Goal: Task Accomplishment & Management: Manage account settings

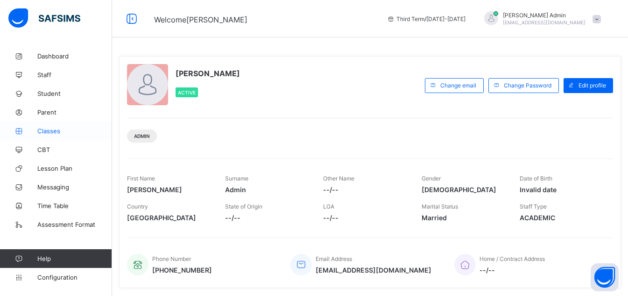
click at [59, 132] on span "Classes" at bounding box center [74, 130] width 75 height 7
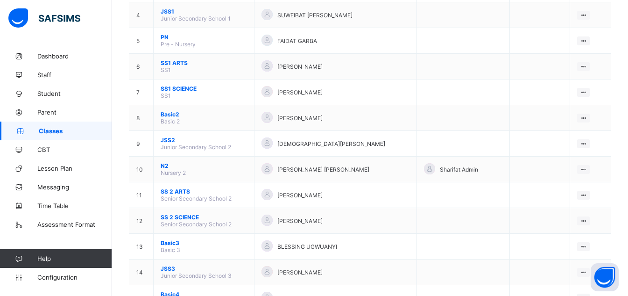
scroll to position [187, 0]
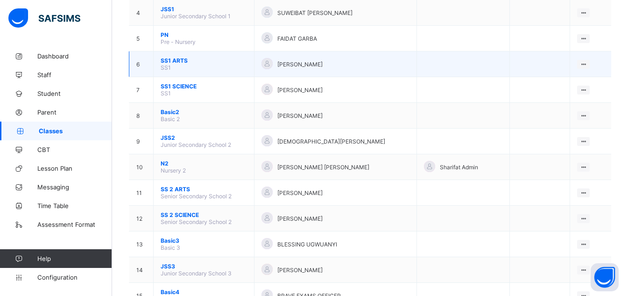
click at [179, 58] on span "SS1 ARTS" at bounding box center [204, 60] width 86 height 7
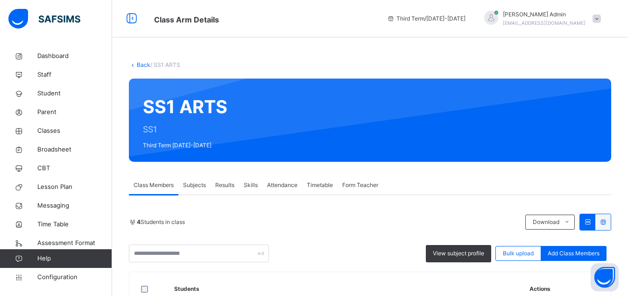
click at [251, 185] on span "Skills" at bounding box center [251, 185] width 14 height 8
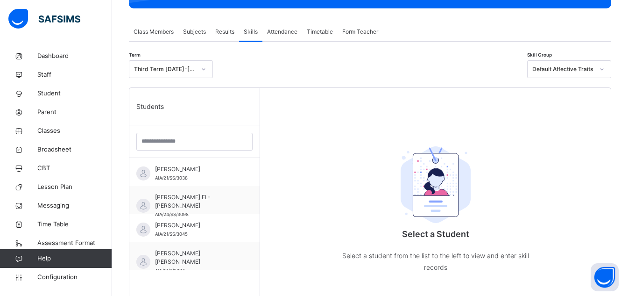
scroll to position [157, 0]
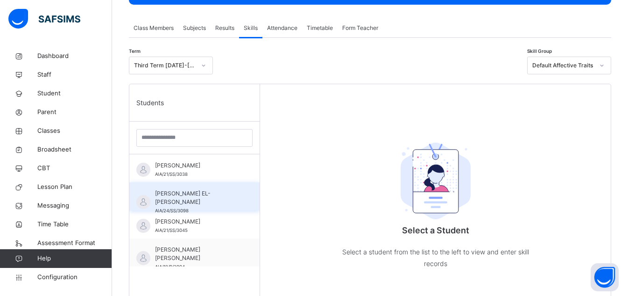
click at [182, 190] on span "[PERSON_NAME] EL-[PERSON_NAME]" at bounding box center [197, 197] width 84 height 17
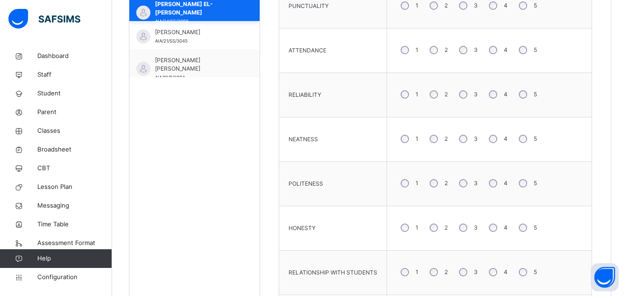
scroll to position [497, 0]
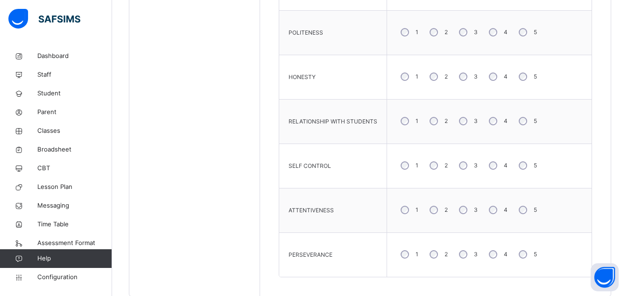
click at [499, 124] on div "4" at bounding box center [497, 121] width 25 height 20
click at [578, 224] on div "1 2 3 4 5" at bounding box center [489, 210] width 195 height 34
click at [490, 171] on div "4" at bounding box center [497, 165] width 25 height 20
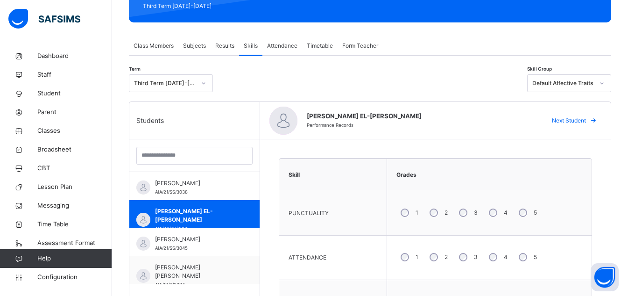
scroll to position [134, 0]
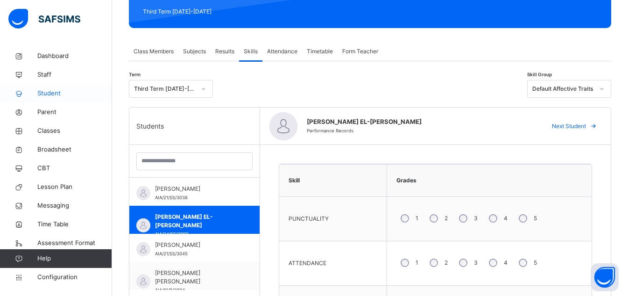
click at [55, 97] on span "Student" at bounding box center [74, 93] width 75 height 9
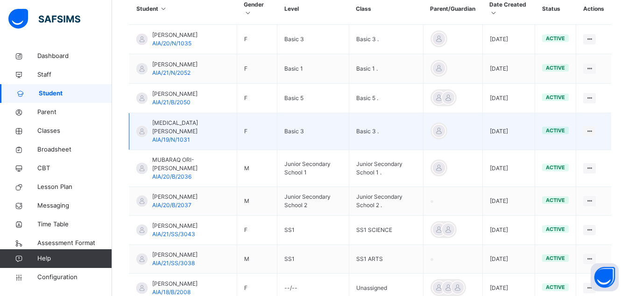
scroll to position [231, 0]
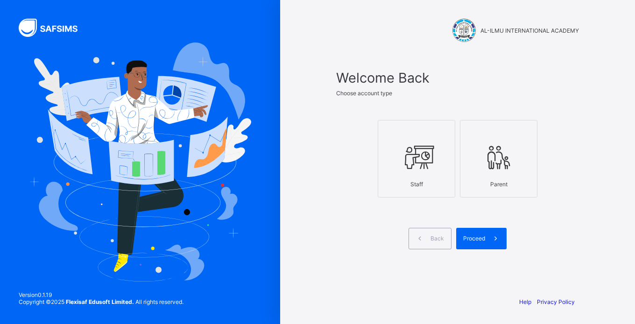
click at [428, 177] on div "Staff" at bounding box center [416, 184] width 67 height 16
click at [477, 246] on div "Proceed" at bounding box center [481, 238] width 50 height 21
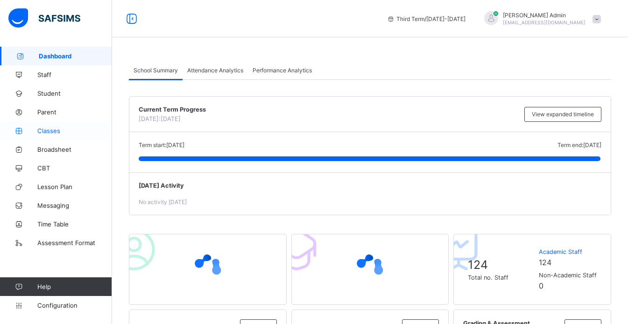
click at [45, 131] on span "Classes" at bounding box center [74, 130] width 75 height 7
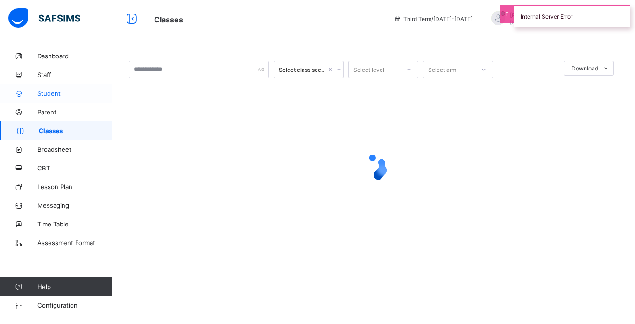
click at [51, 96] on span "Student" at bounding box center [74, 93] width 75 height 7
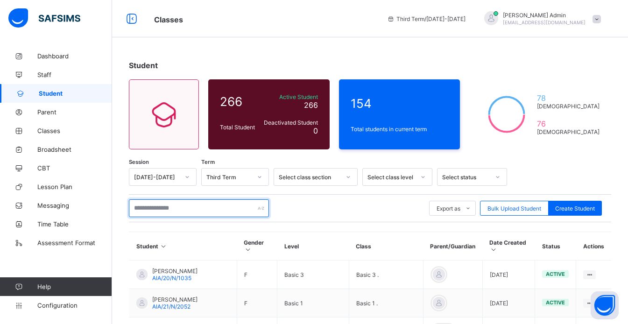
click at [147, 210] on input "text" at bounding box center [199, 208] width 140 height 18
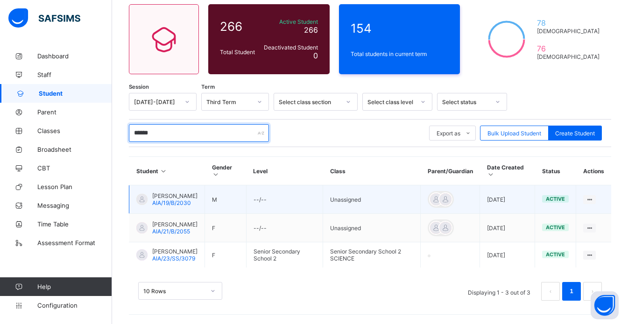
scroll to position [84, 0]
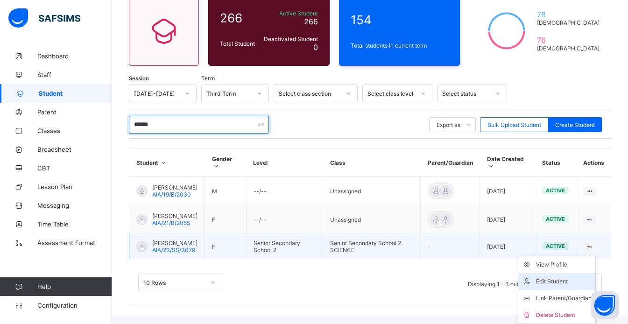
type input "******"
click at [567, 286] on div "Edit Student" at bounding box center [564, 281] width 56 height 9
select select "**"
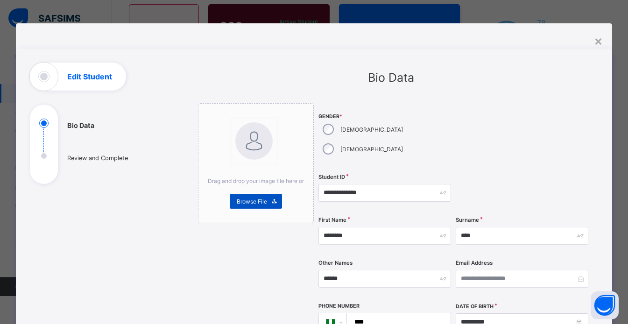
click at [255, 200] on span "Browse File" at bounding box center [252, 201] width 30 height 7
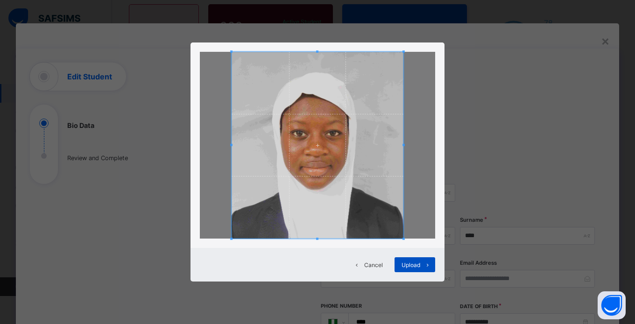
click at [417, 264] on span "Upload" at bounding box center [410, 264] width 19 height 7
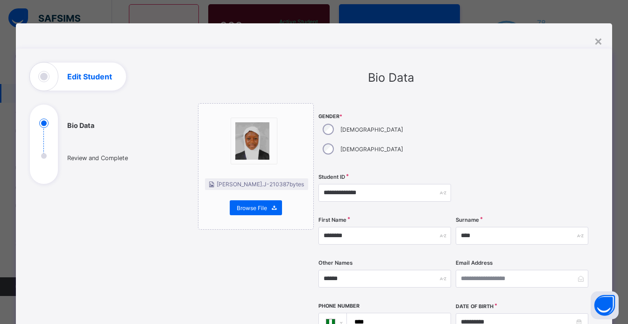
click at [258, 152] on img at bounding box center [252, 140] width 35 height 37
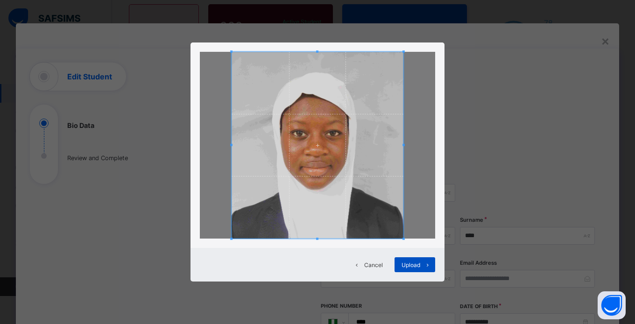
click at [415, 264] on span "Upload" at bounding box center [410, 264] width 19 height 7
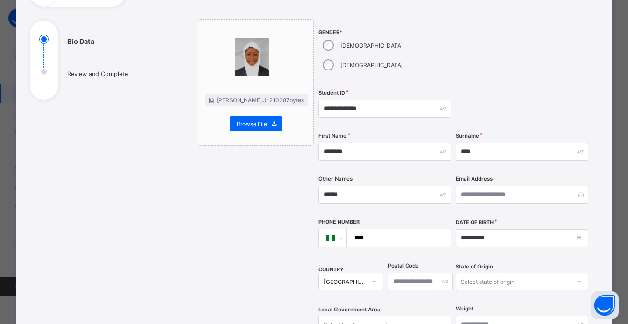
scroll to position [0, 0]
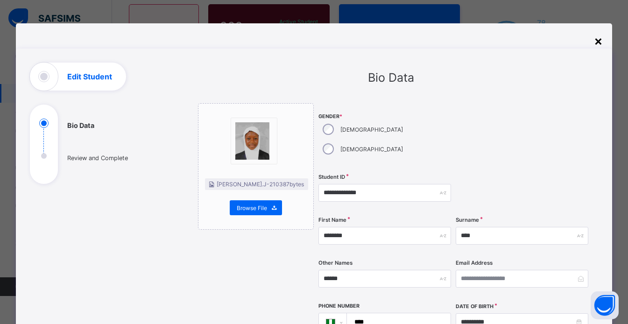
click at [601, 40] on div "×" at bounding box center [598, 41] width 9 height 16
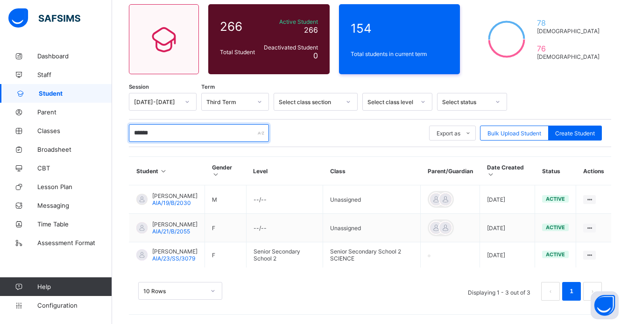
click at [174, 125] on input "******" at bounding box center [199, 133] width 140 height 18
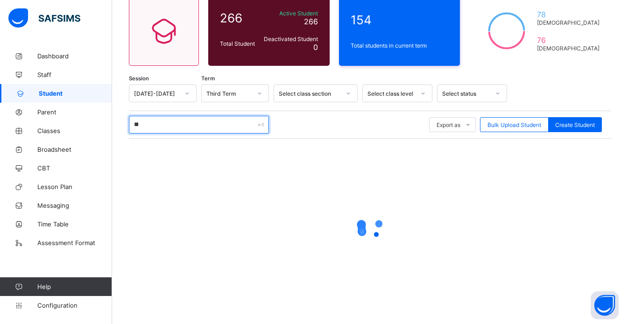
type input "*"
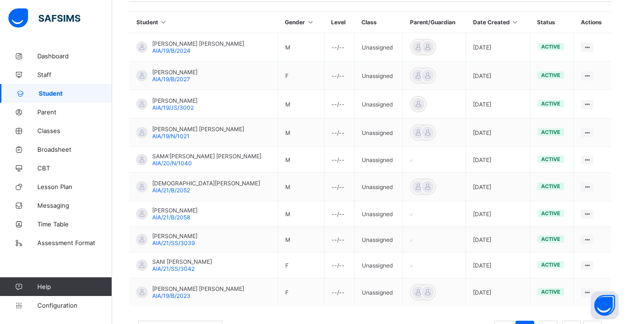
scroll to position [259, 0]
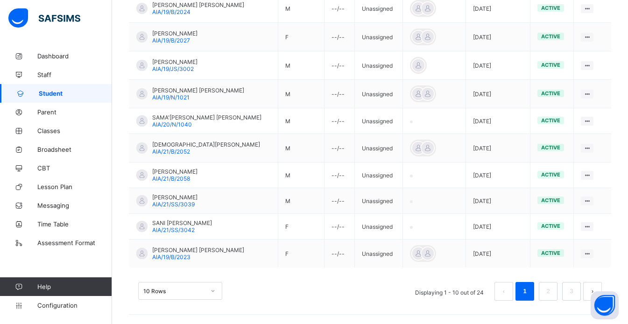
type input "**********"
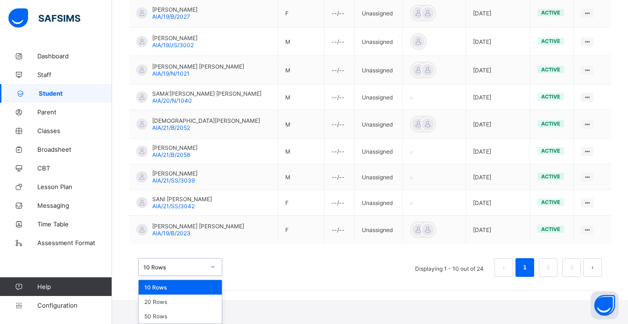
click at [190, 276] on div "option 10 Rows focused, 1 of 3. 3 results available. Use Up and Down to choose …" at bounding box center [180, 267] width 84 height 18
click at [184, 316] on div "50 Rows" at bounding box center [180, 316] width 83 height 14
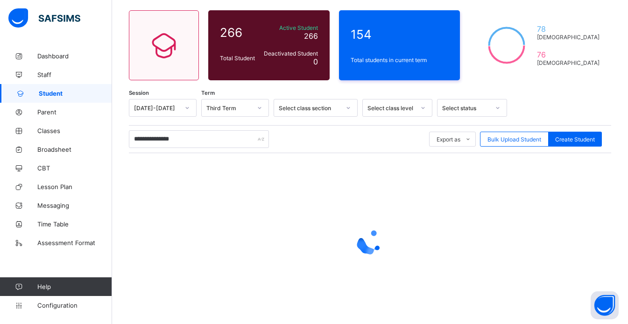
scroll to position [85, 0]
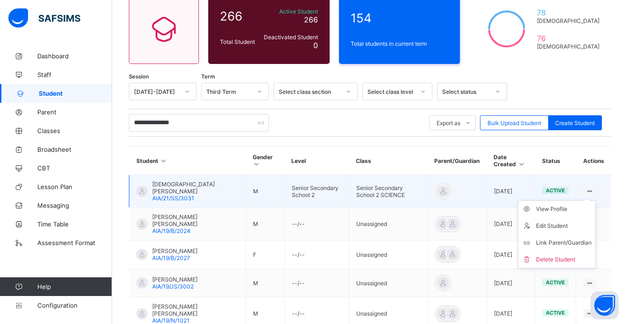
click at [596, 200] on ul "View Profile Edit Student Link Parent/Guardian Delete Student" at bounding box center [557, 234] width 78 height 68
click at [578, 227] on div "Edit Student" at bounding box center [564, 225] width 56 height 9
select select "**"
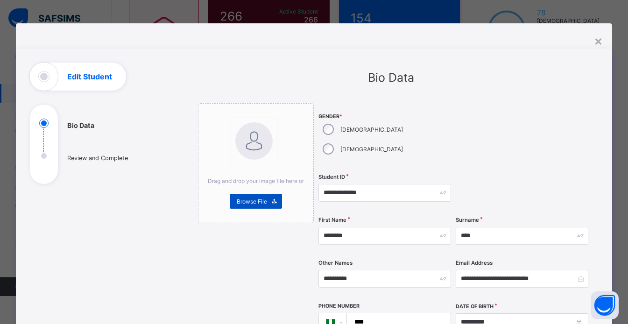
click at [267, 206] on span at bounding box center [274, 201] width 15 height 15
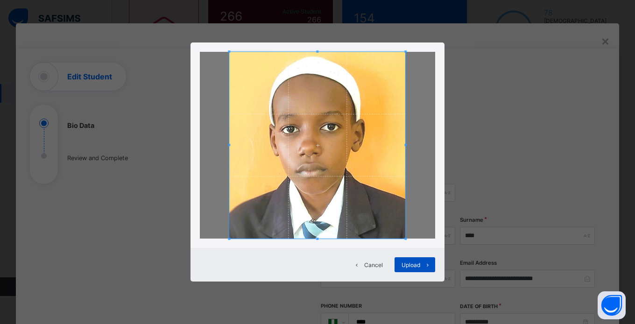
click at [419, 267] on span "Upload" at bounding box center [410, 264] width 19 height 7
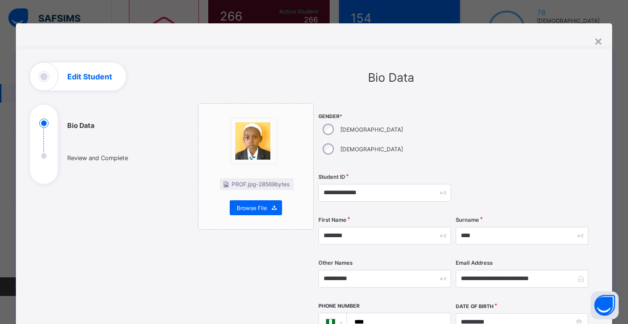
click at [601, 41] on div "×" at bounding box center [598, 41] width 9 height 16
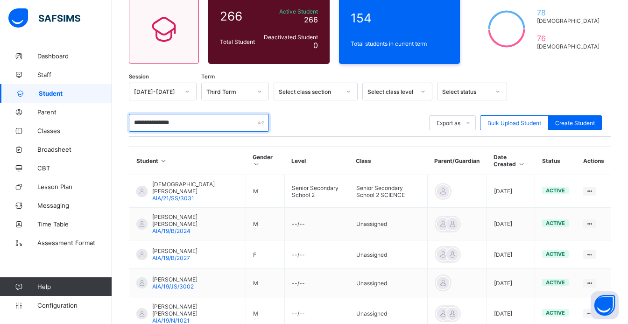
click at [197, 127] on input "**********" at bounding box center [199, 123] width 140 height 18
click at [213, 122] on input "**********" at bounding box center [199, 123] width 140 height 18
type input "*"
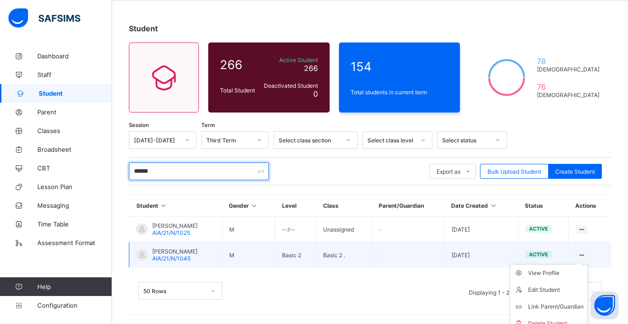
scroll to position [45, 0]
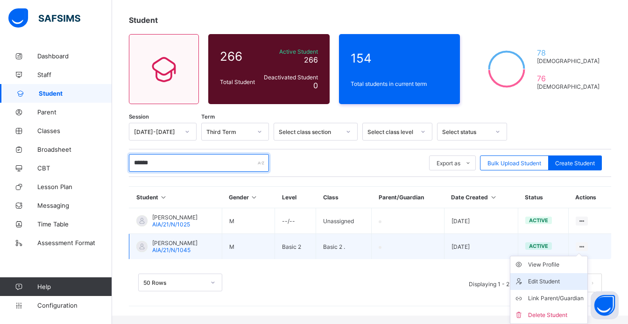
type input "******"
click at [563, 280] on div "Edit Student" at bounding box center [556, 281] width 56 height 9
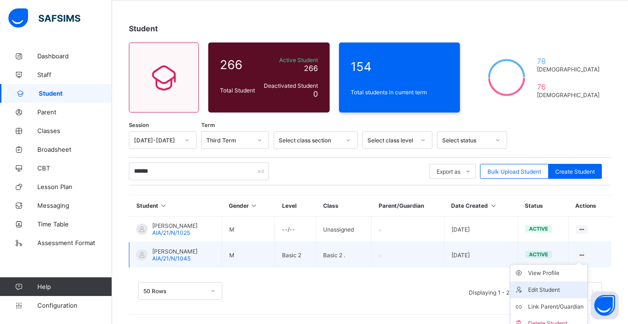
select select "**"
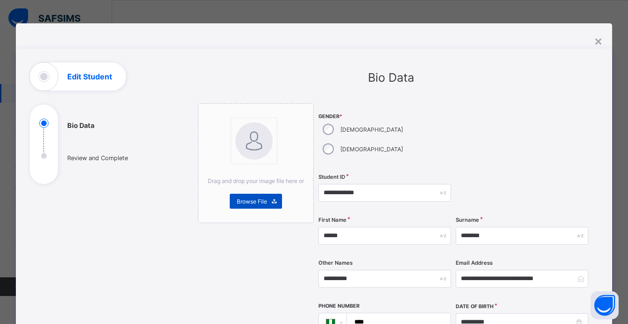
click at [249, 197] on div "Browse File" at bounding box center [256, 201] width 52 height 15
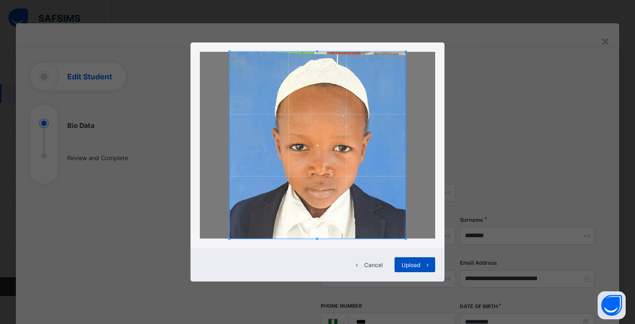
click at [416, 263] on span "Upload" at bounding box center [410, 264] width 19 height 7
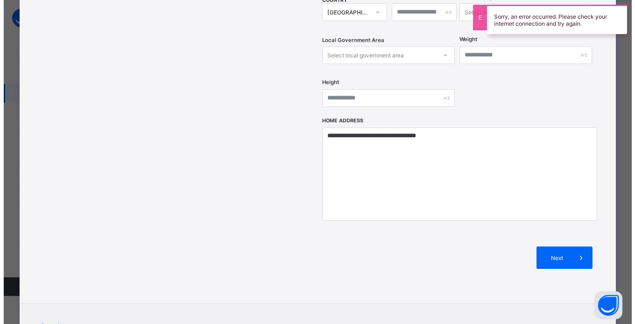
scroll to position [380, 0]
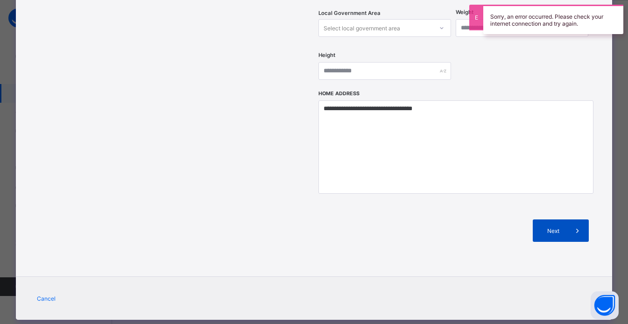
click at [570, 219] on span at bounding box center [577, 230] width 22 height 22
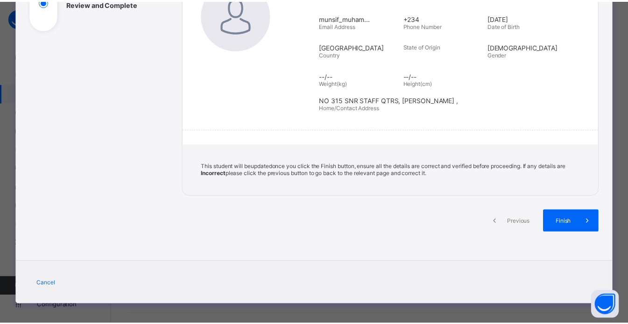
scroll to position [158, 0]
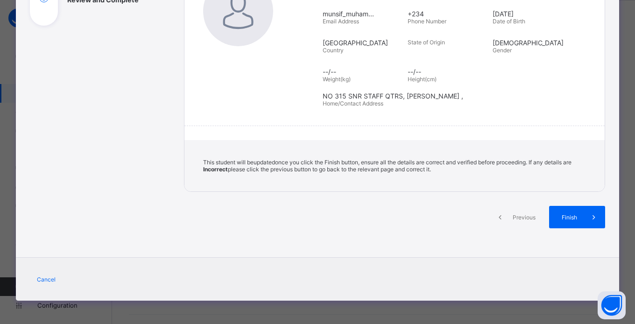
click at [526, 217] on span "Previous" at bounding box center [524, 217] width 26 height 7
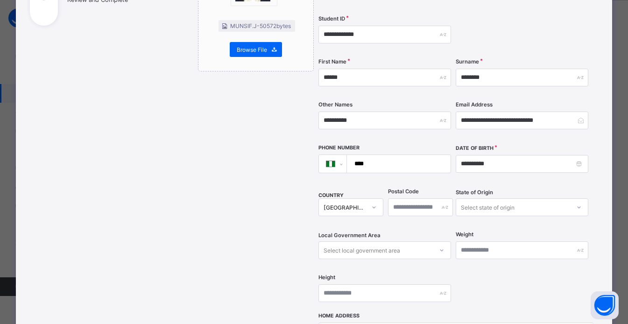
click at [272, 32] on div "MUNSIF.J - 50572 bytes" at bounding box center [256, 26] width 77 height 14
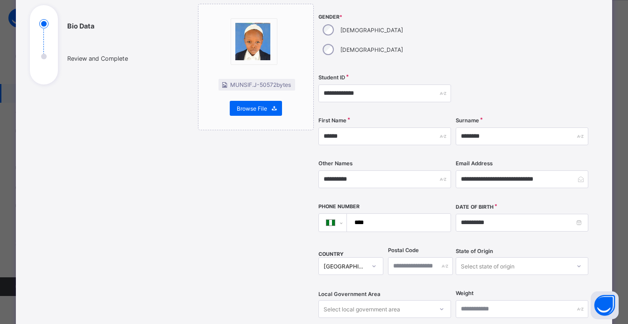
scroll to position [0, 0]
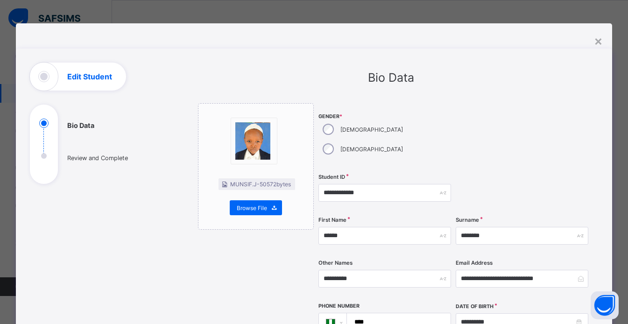
click at [78, 75] on h1 "Edit Student" at bounding box center [89, 76] width 45 height 7
click at [598, 43] on div "×" at bounding box center [598, 41] width 9 height 16
